Goal: Check status: Check status

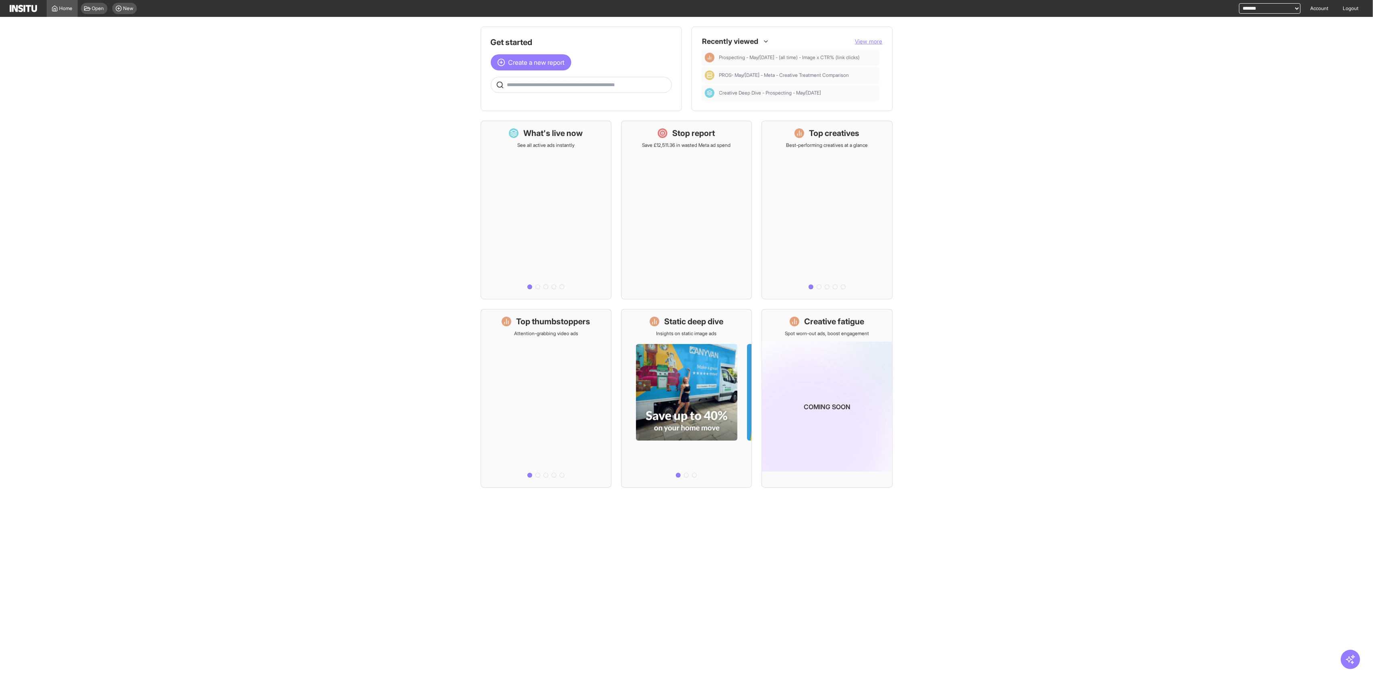
drag, startPoint x: 1251, startPoint y: 6, endPoint x: 1247, endPoint y: 12, distance: 7.3
click at [1251, 6] on select "**********" at bounding box center [1270, 8] width 62 height 10
select select "**********"
click at [1239, 3] on select "**********" at bounding box center [1270, 8] width 62 height 10
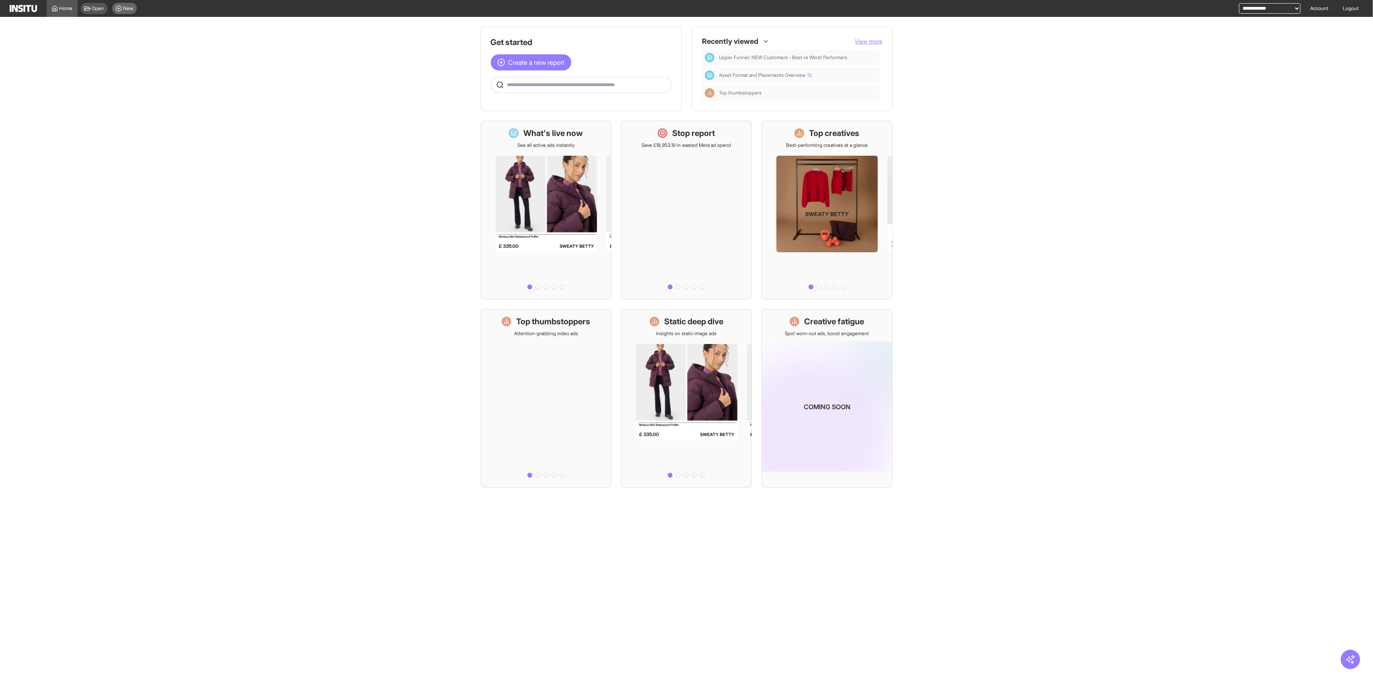
click at [121, 8] on circle at bounding box center [118, 8] width 5 height 5
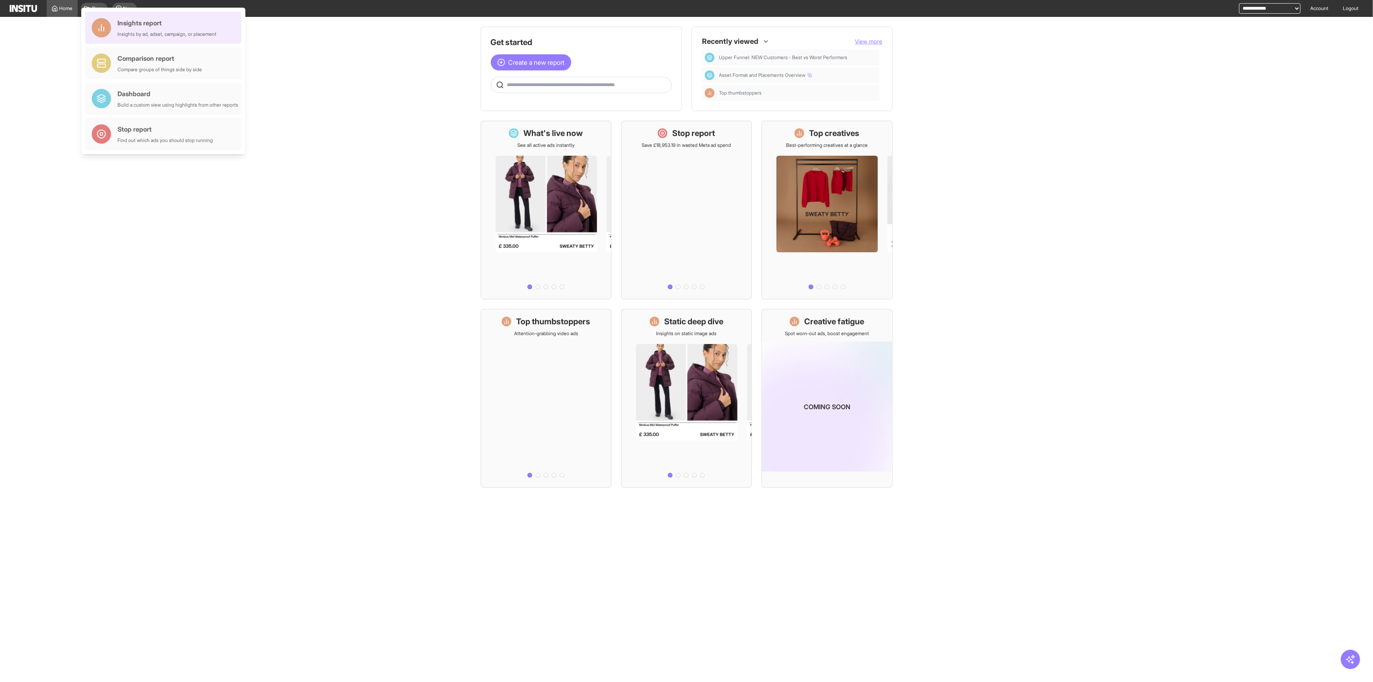
click at [158, 32] on div "Insights by ad, adset, campaign, or placement" at bounding box center [166, 34] width 99 height 6
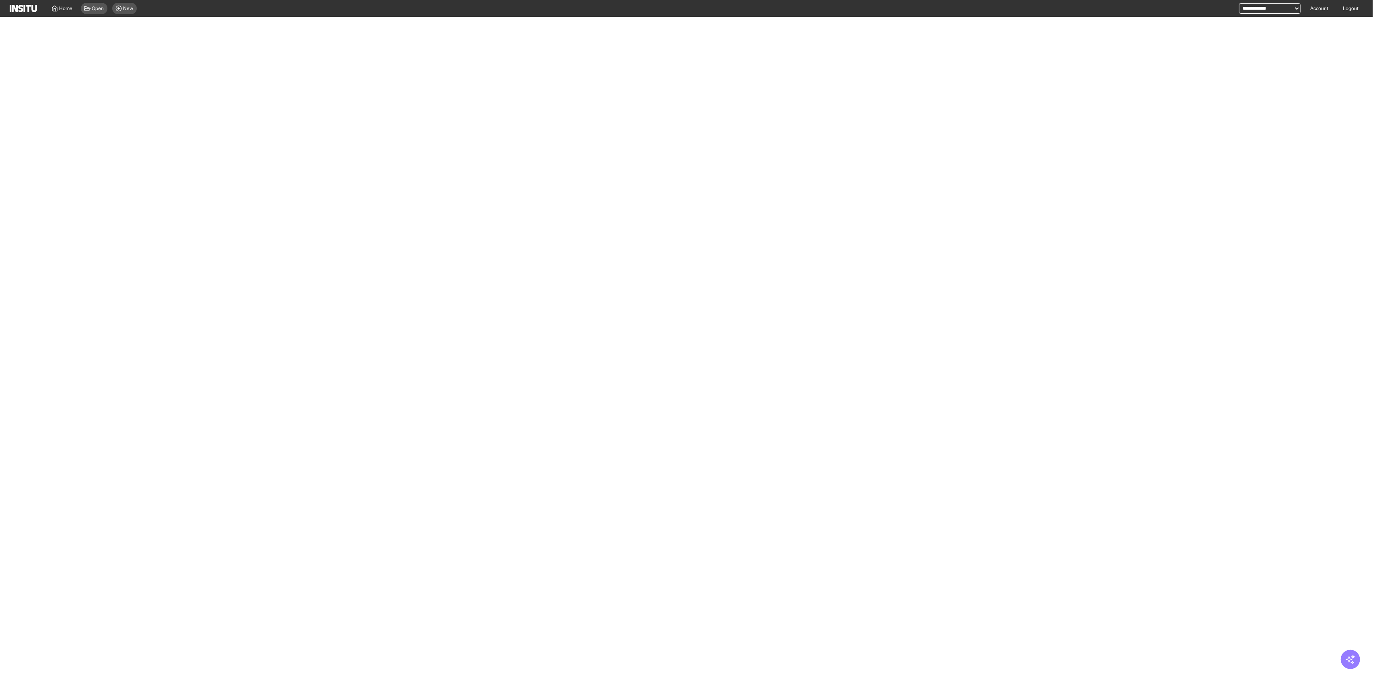
select select "**"
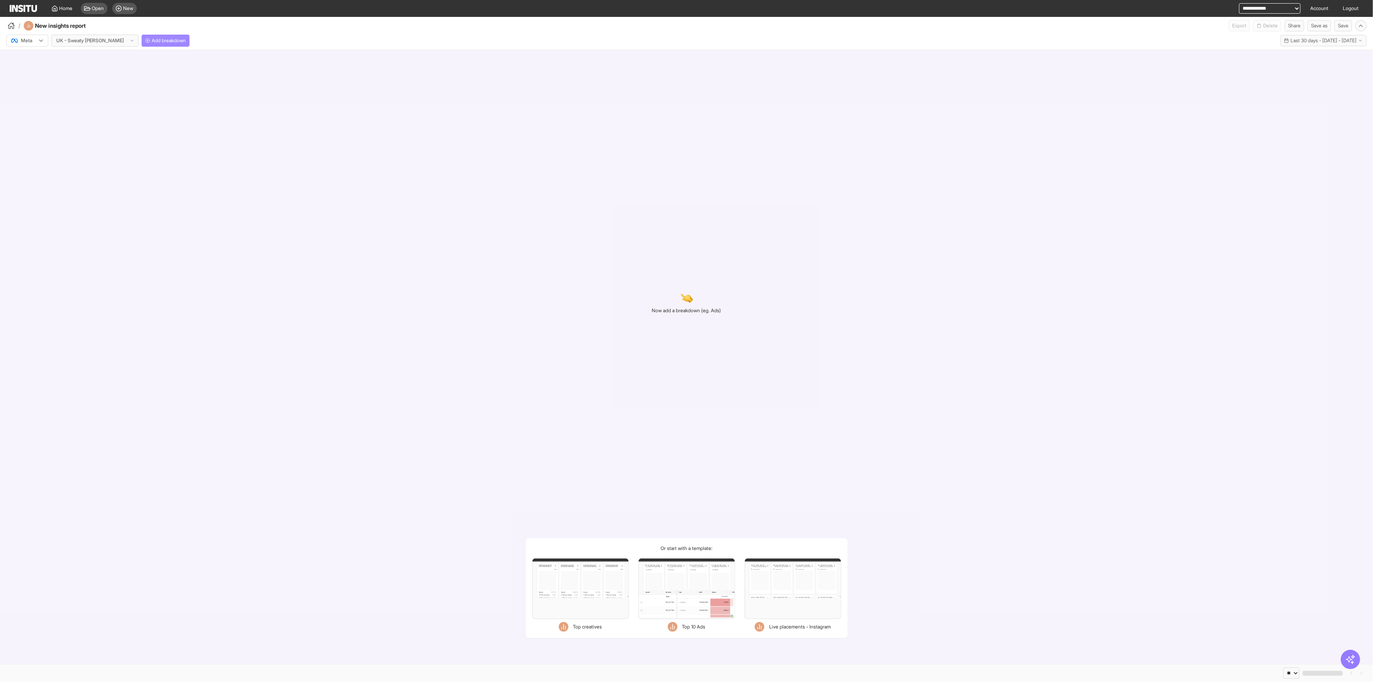
click at [161, 35] on button "Add breakdown" at bounding box center [166, 41] width 48 height 12
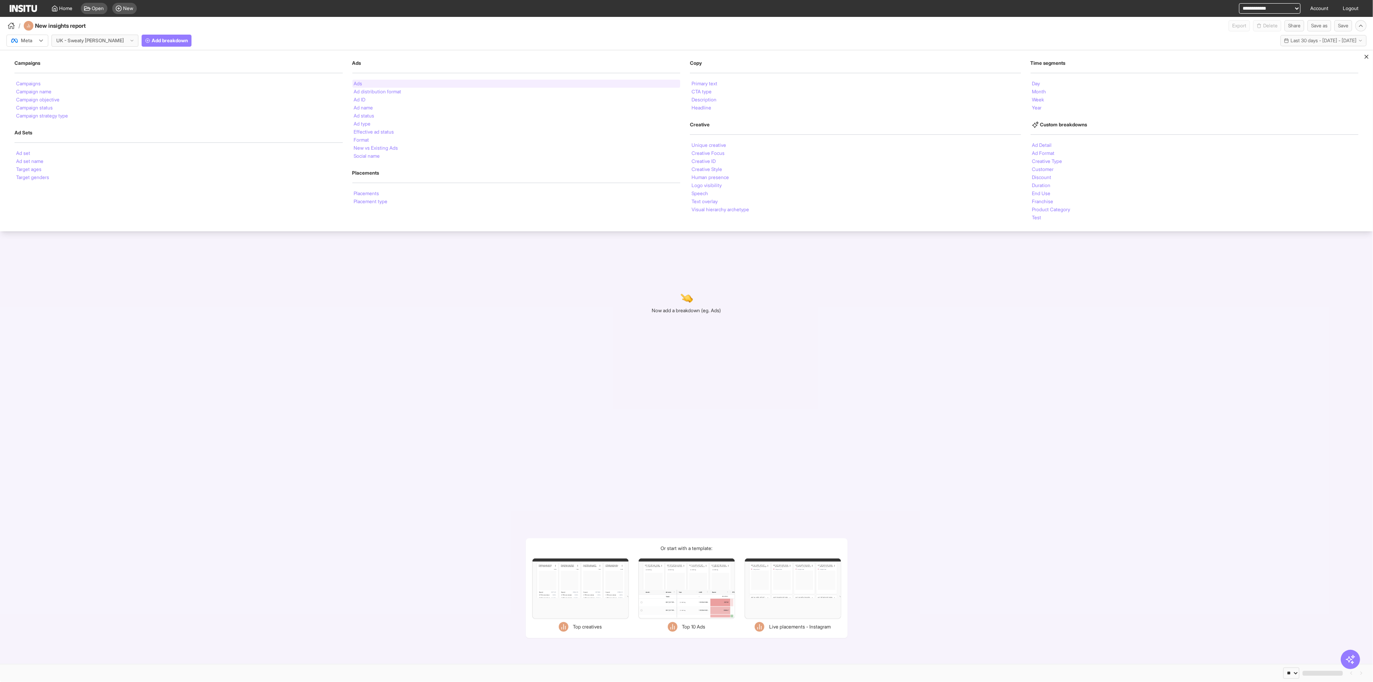
click at [365, 82] on div "Ads" at bounding box center [516, 84] width 328 height 8
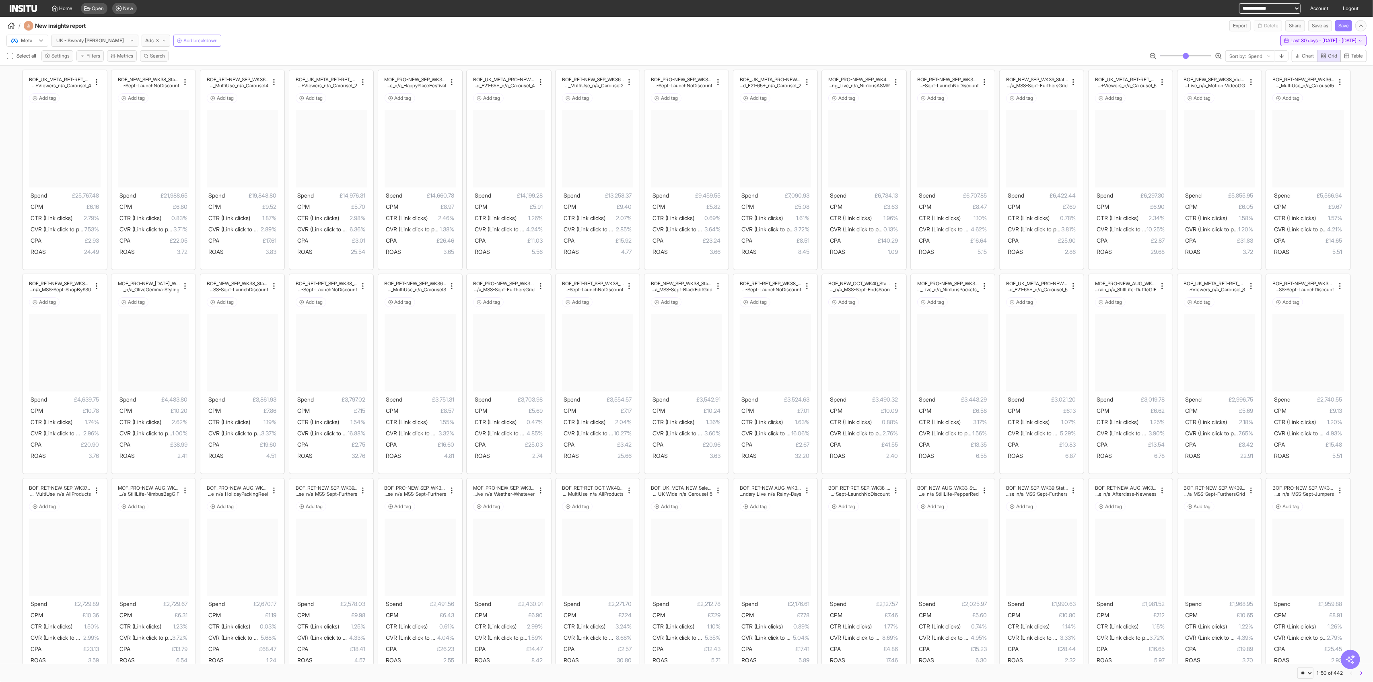
click at [1291, 40] on span "Last 30 days - Mon 8 Sep - Tue 7 Oct, 2025" at bounding box center [1324, 40] width 66 height 6
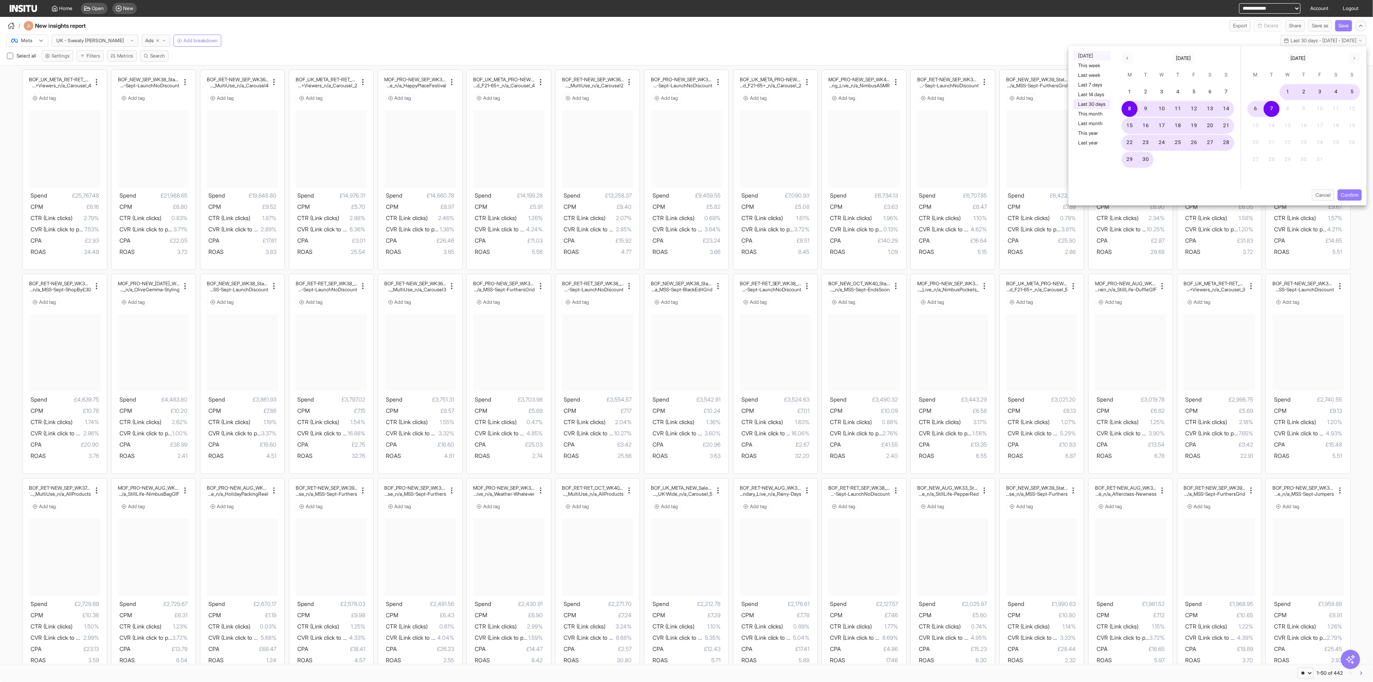
click at [1097, 56] on button "Yesterday" at bounding box center [1092, 56] width 37 height 10
click at [1353, 195] on button "Confirm" at bounding box center [1350, 195] width 24 height 11
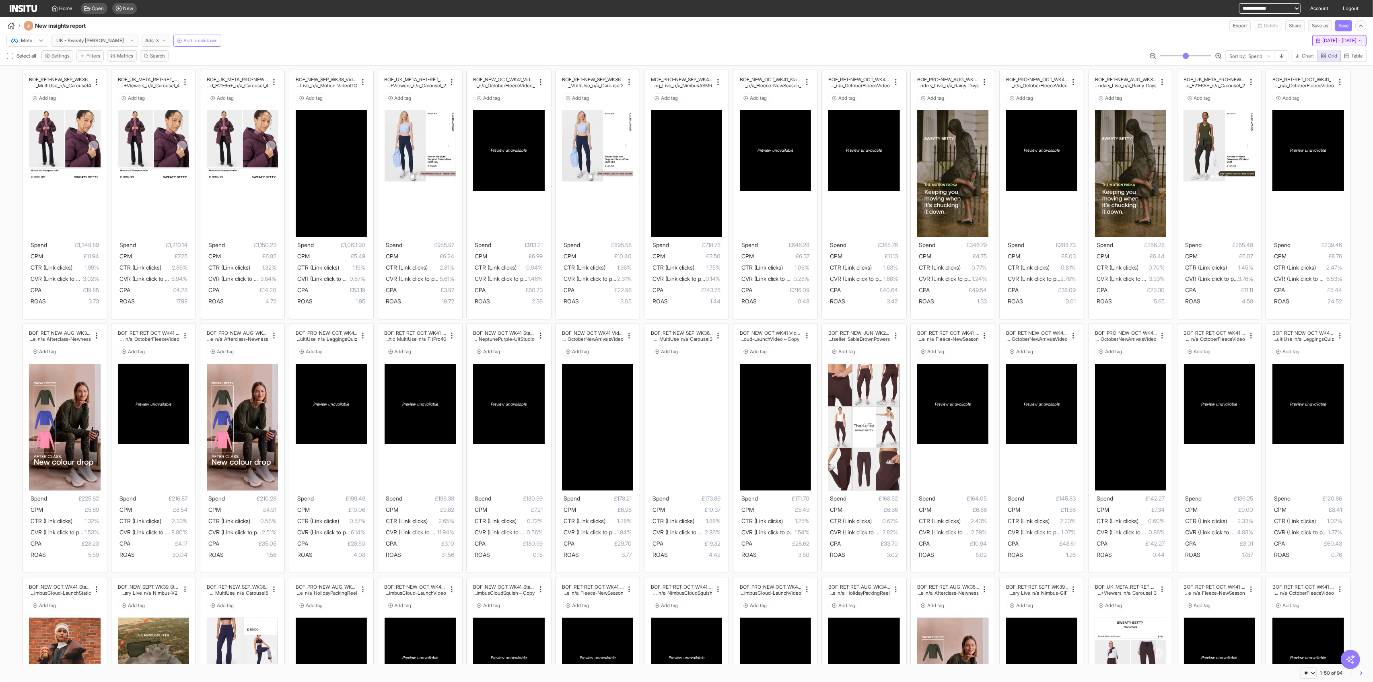
click at [1323, 41] on span "Yesterday - Tue 7 Oct, 2025" at bounding box center [1340, 40] width 34 height 6
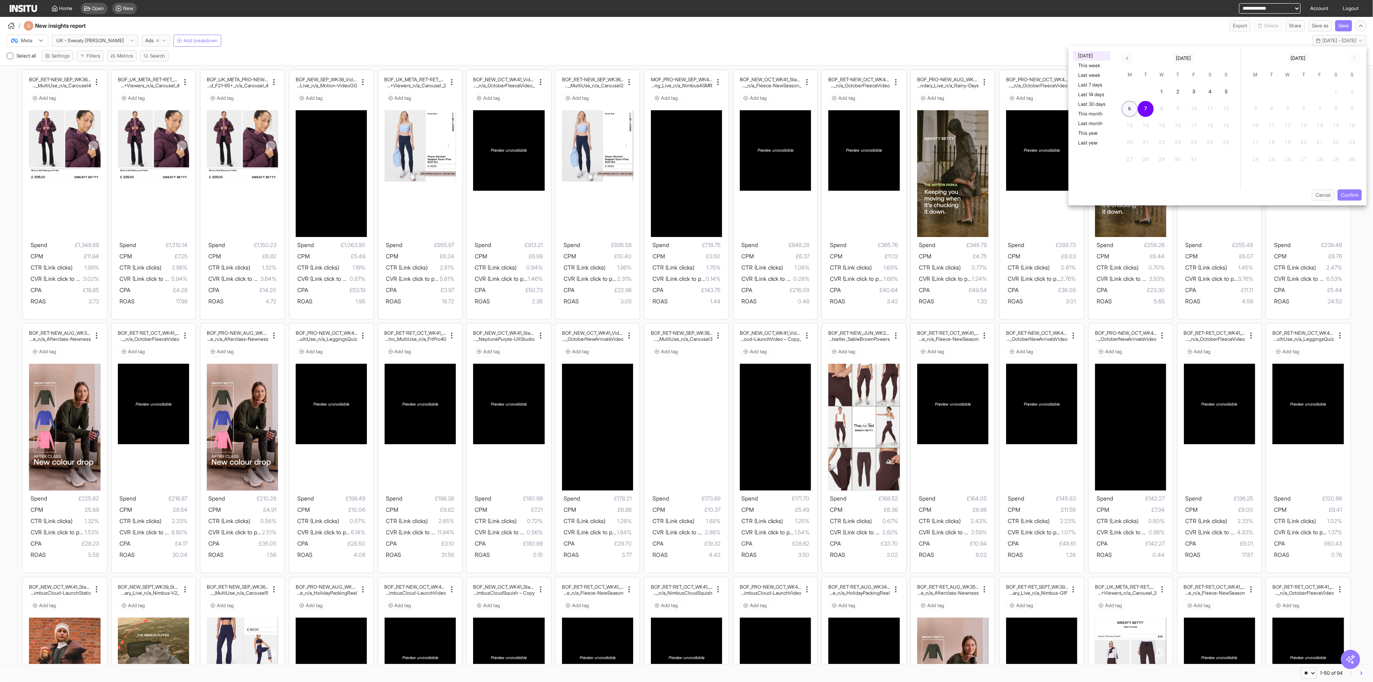
click at [1130, 109] on button "6" at bounding box center [1130, 109] width 16 height 16
click at [1145, 109] on button "7" at bounding box center [1146, 109] width 16 height 16
click at [1147, 111] on button "7" at bounding box center [1146, 109] width 16 height 16
click at [1132, 111] on button "6" at bounding box center [1130, 109] width 16 height 16
click at [1130, 111] on button "6" at bounding box center [1130, 109] width 16 height 16
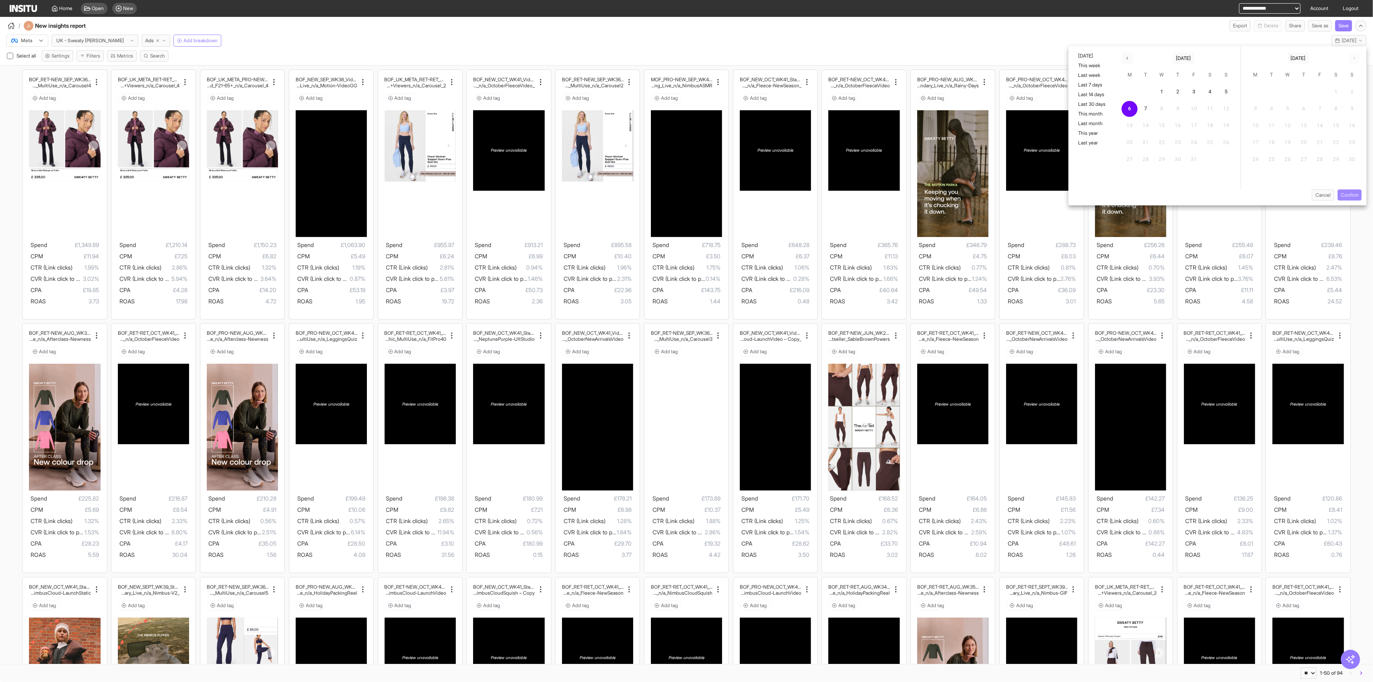
click at [1352, 196] on button "Confirm" at bounding box center [1350, 195] width 24 height 11
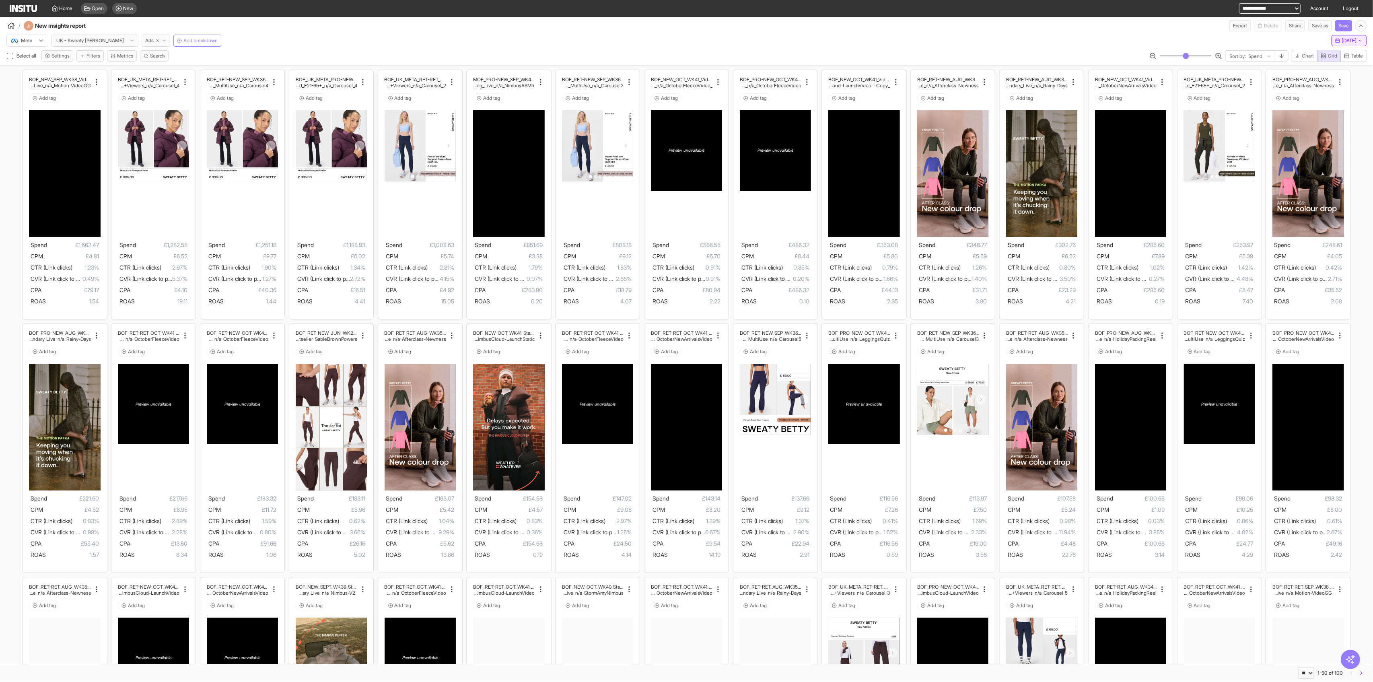
click at [1342, 41] on span "Mon 6 Oct, 2025" at bounding box center [1349, 40] width 15 height 6
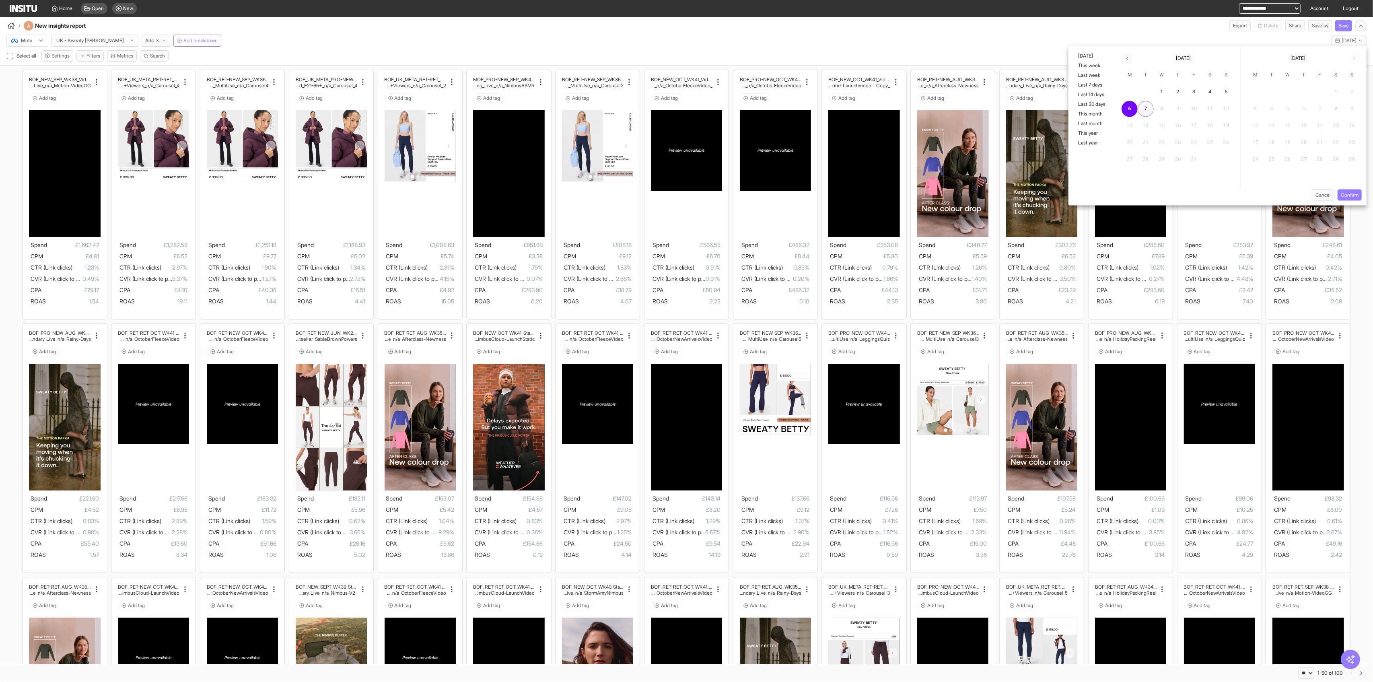
click at [1147, 108] on button "7" at bounding box center [1146, 109] width 16 height 16
click at [1342, 190] on button "Confirm" at bounding box center [1350, 195] width 24 height 11
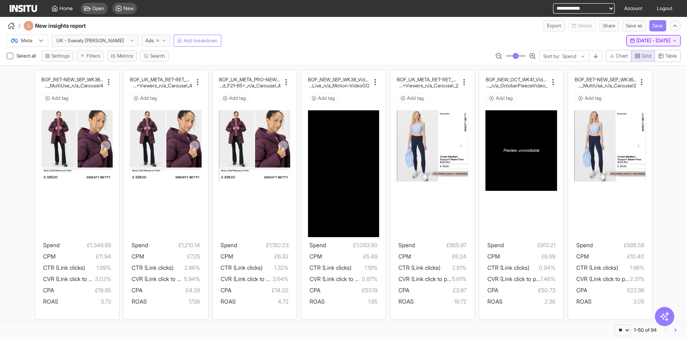
click at [655, 43] on span "7 Oct 25 - 7 Oct 25" at bounding box center [653, 40] width 34 height 6
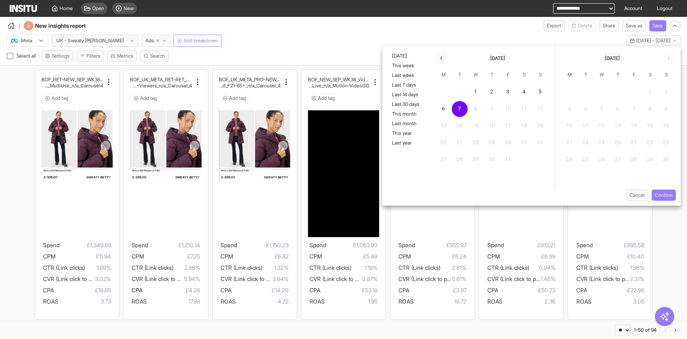
click at [409, 49] on div "Yesterday This week Last week Last 7 days Last 14 days Last 30 days This month …" at bounding box center [405, 117] width 47 height 143
click at [407, 56] on button "Yesterday" at bounding box center [405, 56] width 37 height 10
click at [667, 200] on button "Confirm" at bounding box center [663, 195] width 24 height 11
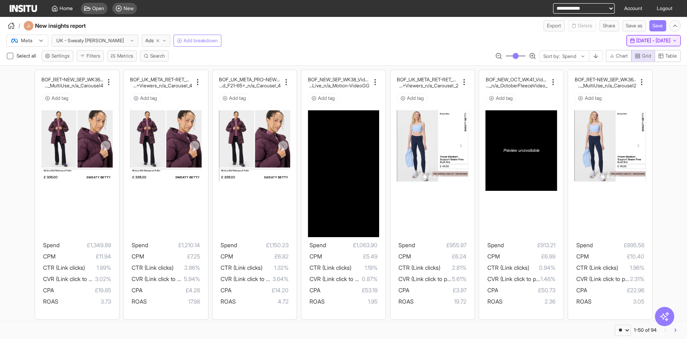
click at [647, 40] on span "7 Oct 25 - 7 Oct 25" at bounding box center [653, 40] width 34 height 6
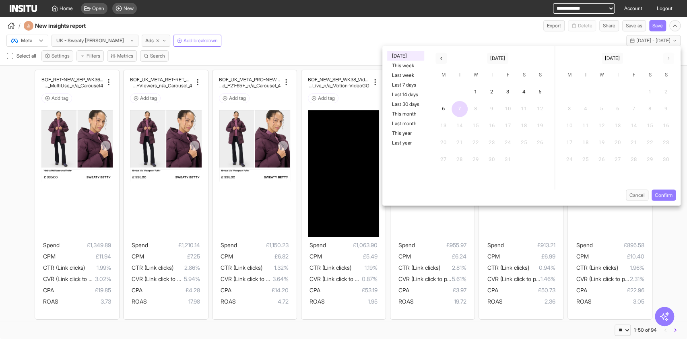
click at [463, 108] on button "7" at bounding box center [459, 109] width 16 height 16
click at [462, 111] on button "7" at bounding box center [459, 109] width 16 height 16
click at [658, 193] on button "Confirm" at bounding box center [663, 195] width 24 height 11
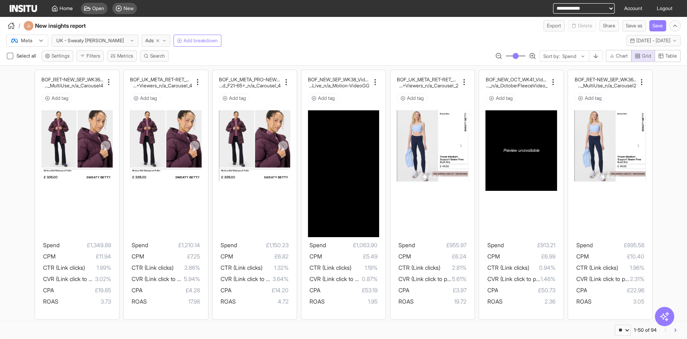
click at [645, 34] on div "Meta UK - Sweaty Betty Ads Add breakdown Tue 7 Oct, 2025 7 Oct 25 - 7 Oct 25" at bounding box center [343, 38] width 687 height 15
click at [643, 37] on button "Tue 7 Oct, 2025 7 Oct 25 - 7 Oct 25" at bounding box center [653, 40] width 54 height 11
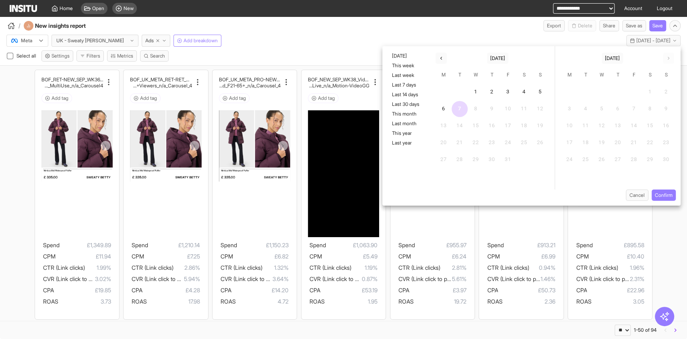
click at [460, 111] on button "7" at bounding box center [459, 109] width 16 height 16
click at [462, 111] on button "7" at bounding box center [459, 109] width 16 height 16
drag, startPoint x: 668, startPoint y: 191, endPoint x: 654, endPoint y: 197, distance: 14.4
click at [667, 191] on button "Confirm" at bounding box center [663, 195] width 24 height 11
